Goal: Task Accomplishment & Management: Manage account settings

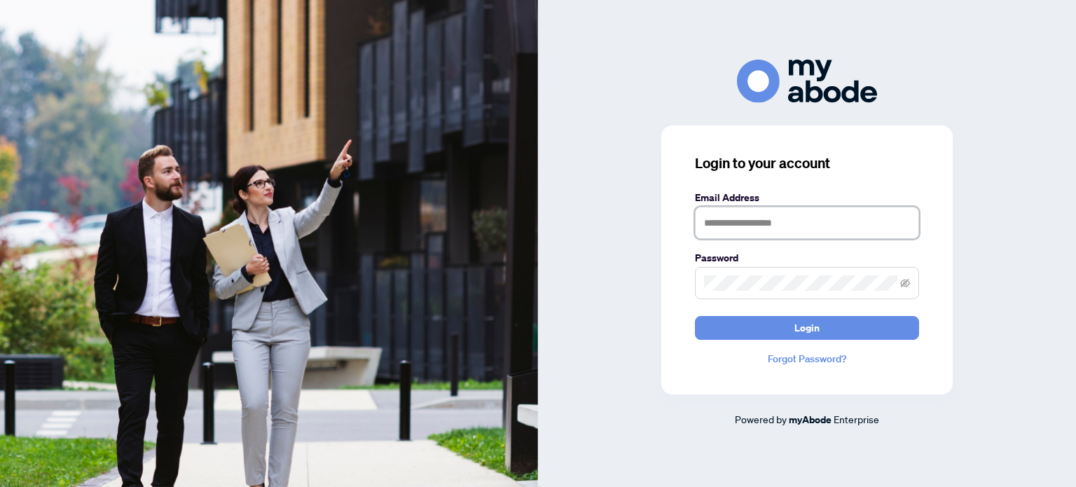
click at [733, 229] on input "text" at bounding box center [807, 223] width 224 height 32
type input "**********"
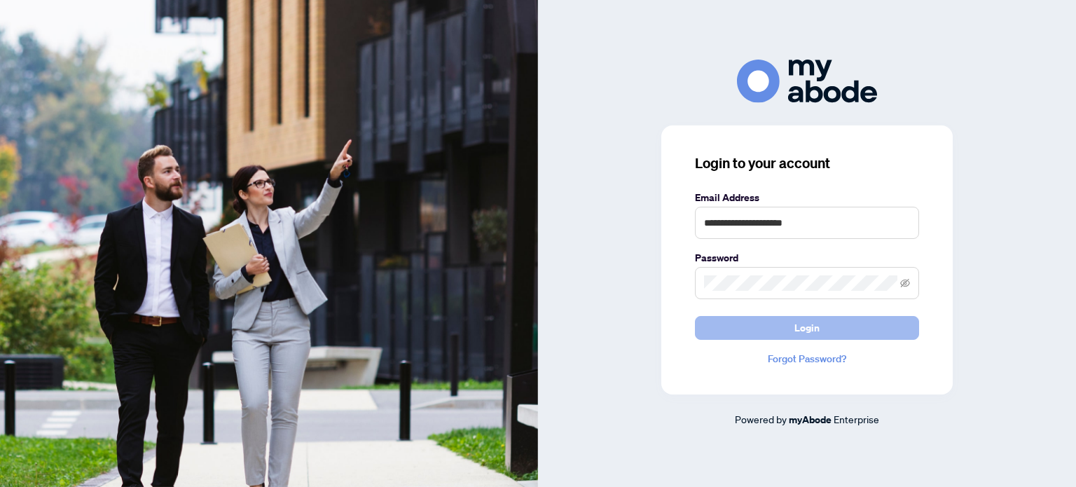
click at [797, 321] on span "Login" at bounding box center [806, 328] width 25 height 22
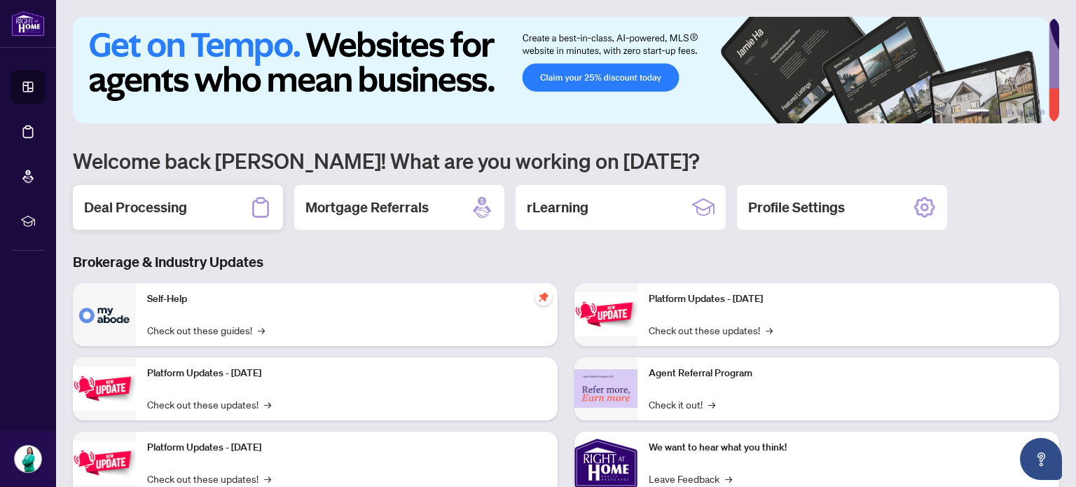
click at [126, 214] on h2 "Deal Processing" at bounding box center [135, 208] width 103 height 20
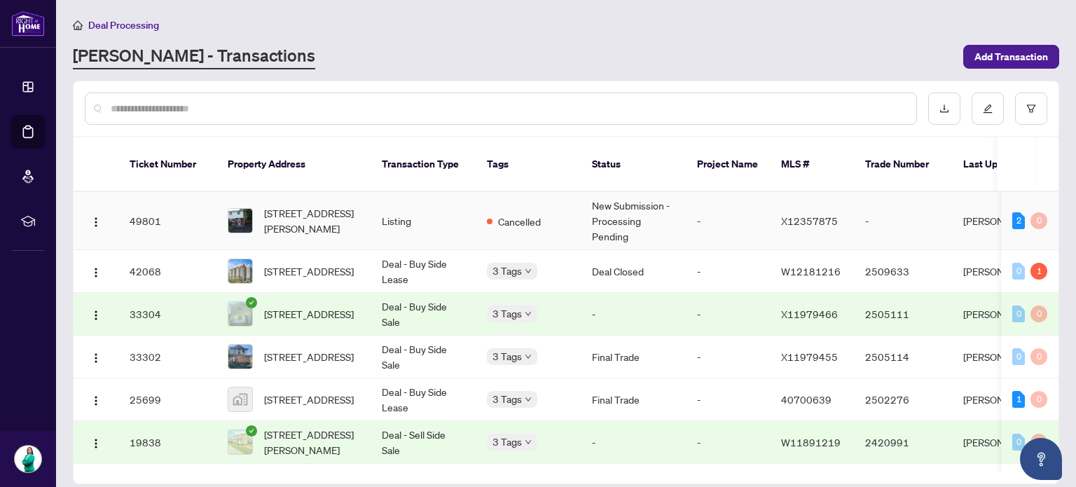
click at [247, 209] on img at bounding box center [240, 221] width 24 height 24
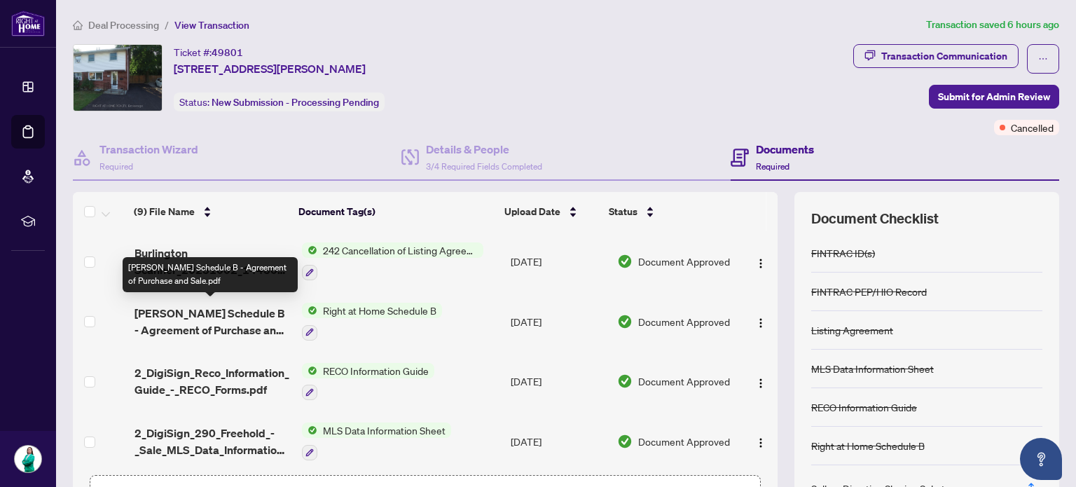
click at [258, 316] on span "[PERSON_NAME] Schedule B - Agreement of Purchase and Sale.pdf" at bounding box center [213, 322] width 156 height 34
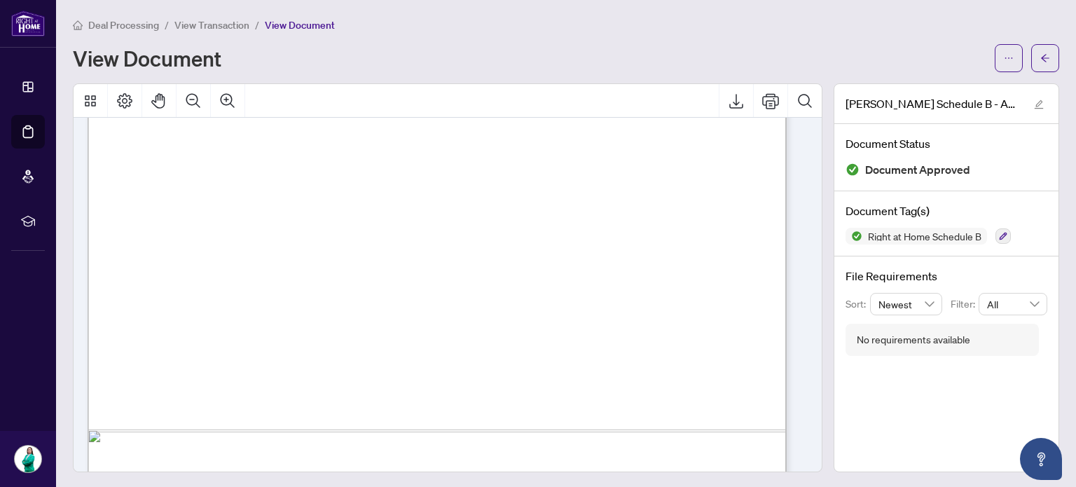
scroll to position [577, 0]
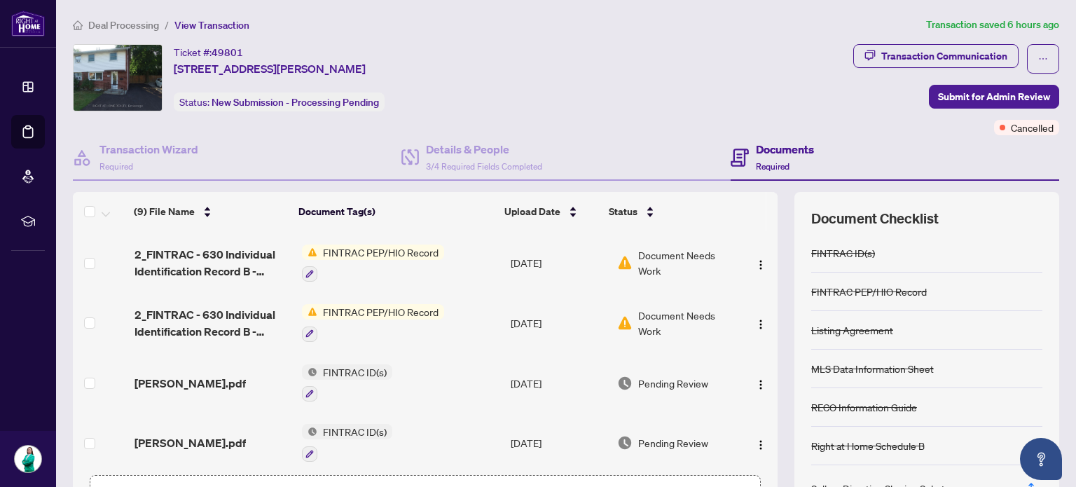
scroll to position [95, 0]
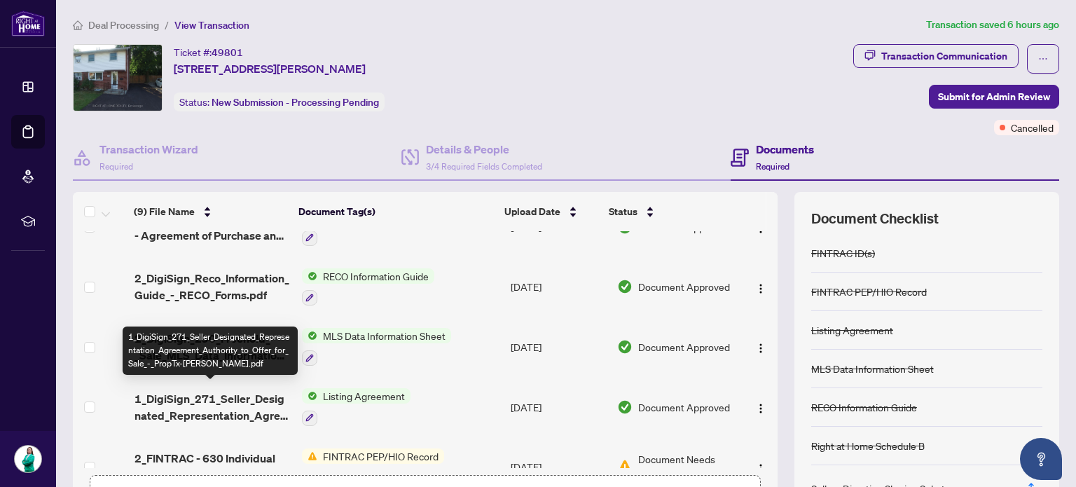
click at [219, 408] on span "1_DigiSign_271_Seller_Designated_Representation_Agreement_Authority_to_Offer_fo…" at bounding box center [213, 407] width 156 height 34
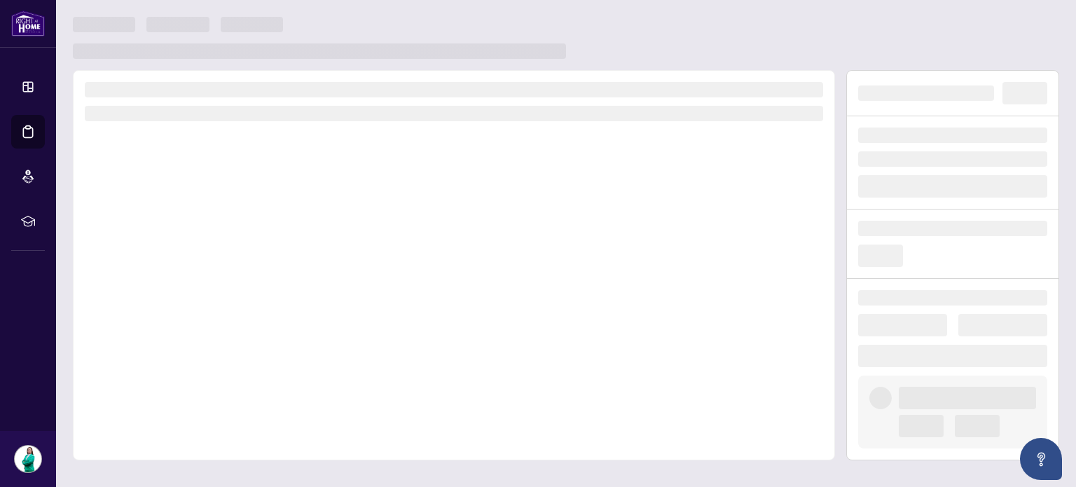
click at [219, 408] on div at bounding box center [454, 265] width 762 height 390
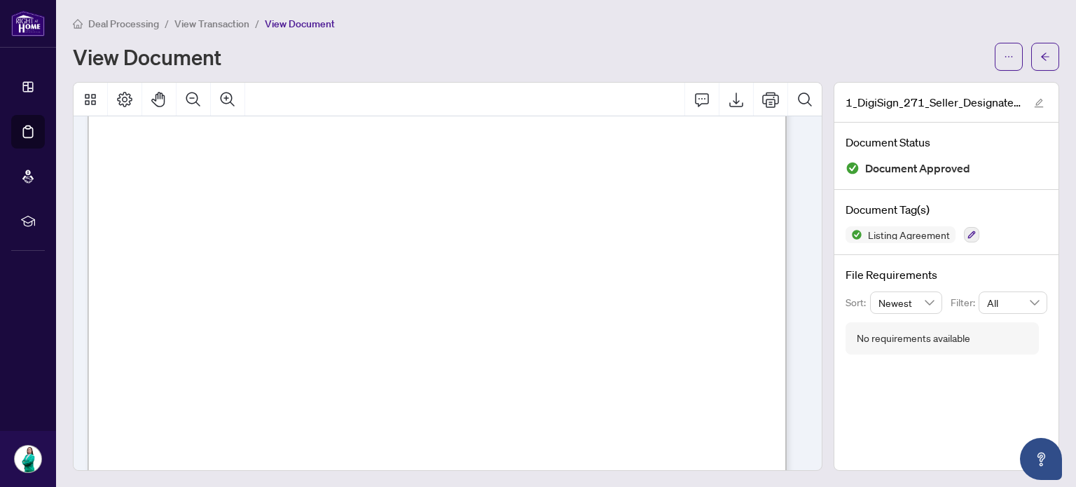
scroll to position [373, 0]
